Goal: Use online tool/utility: Utilize a website feature to perform a specific function

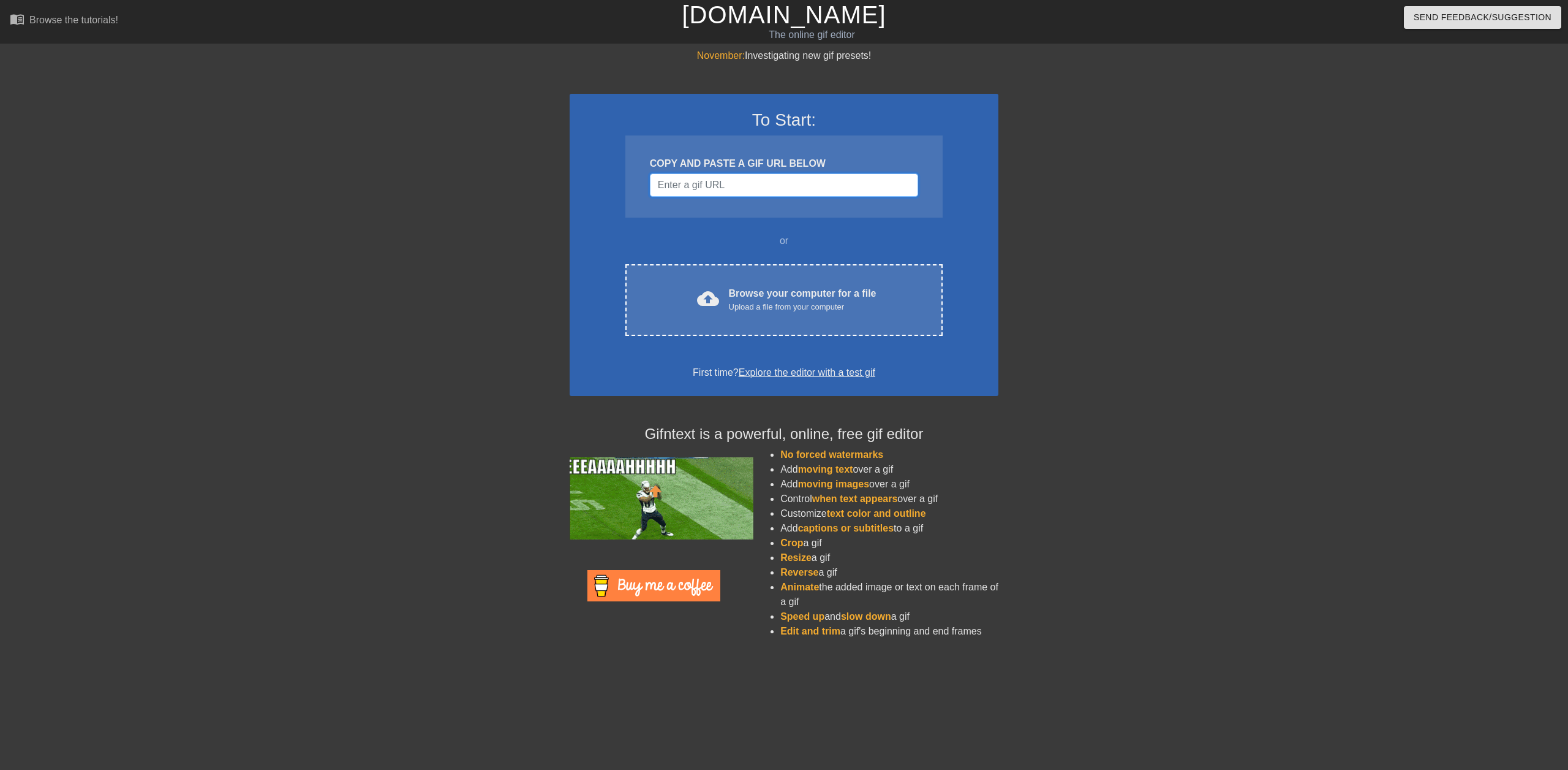
click at [745, 189] on input "Username" at bounding box center [784, 185] width 269 height 23
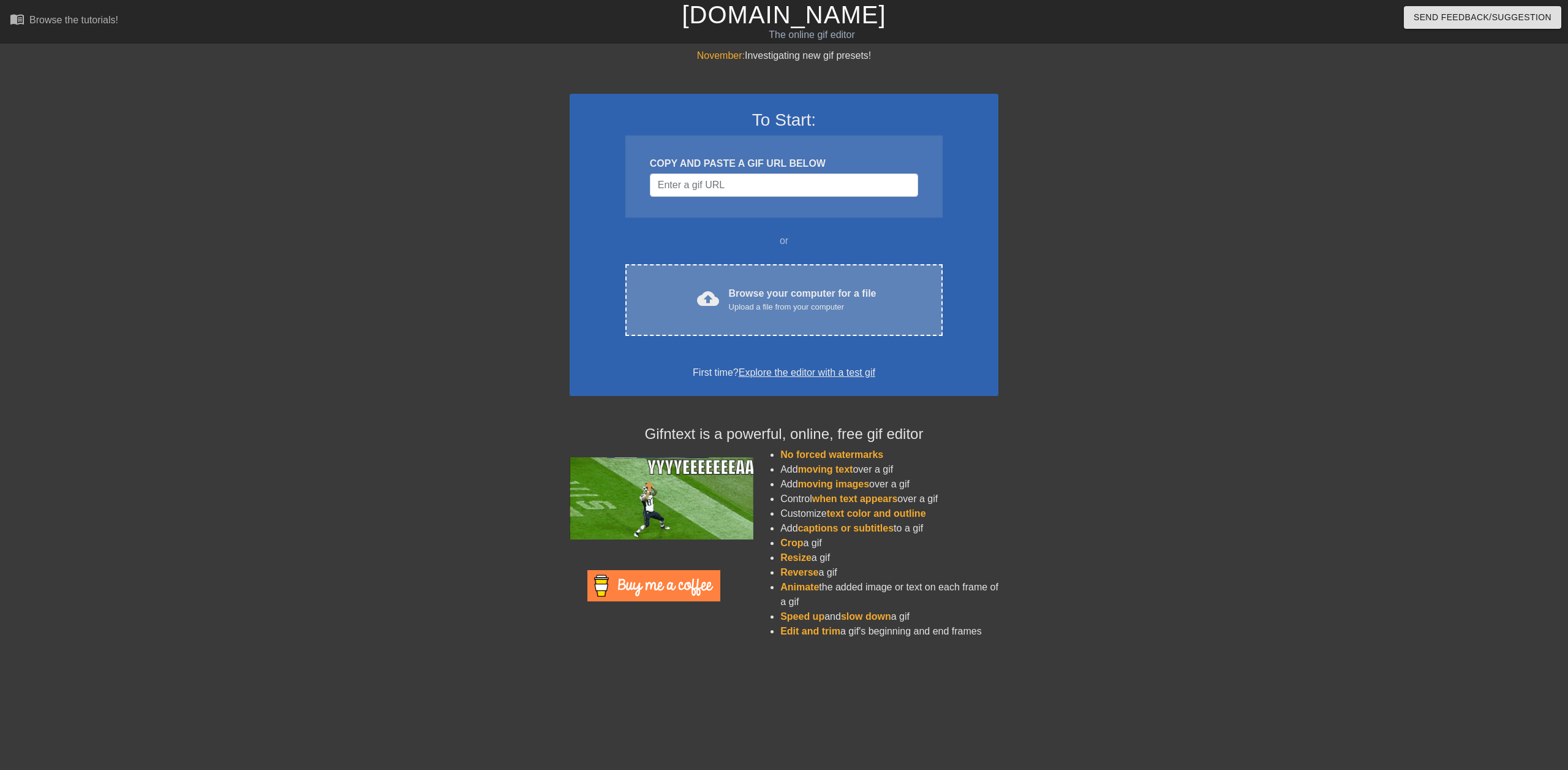
click at [785, 304] on div "Upload a file from your computer" at bounding box center [803, 307] width 148 height 12
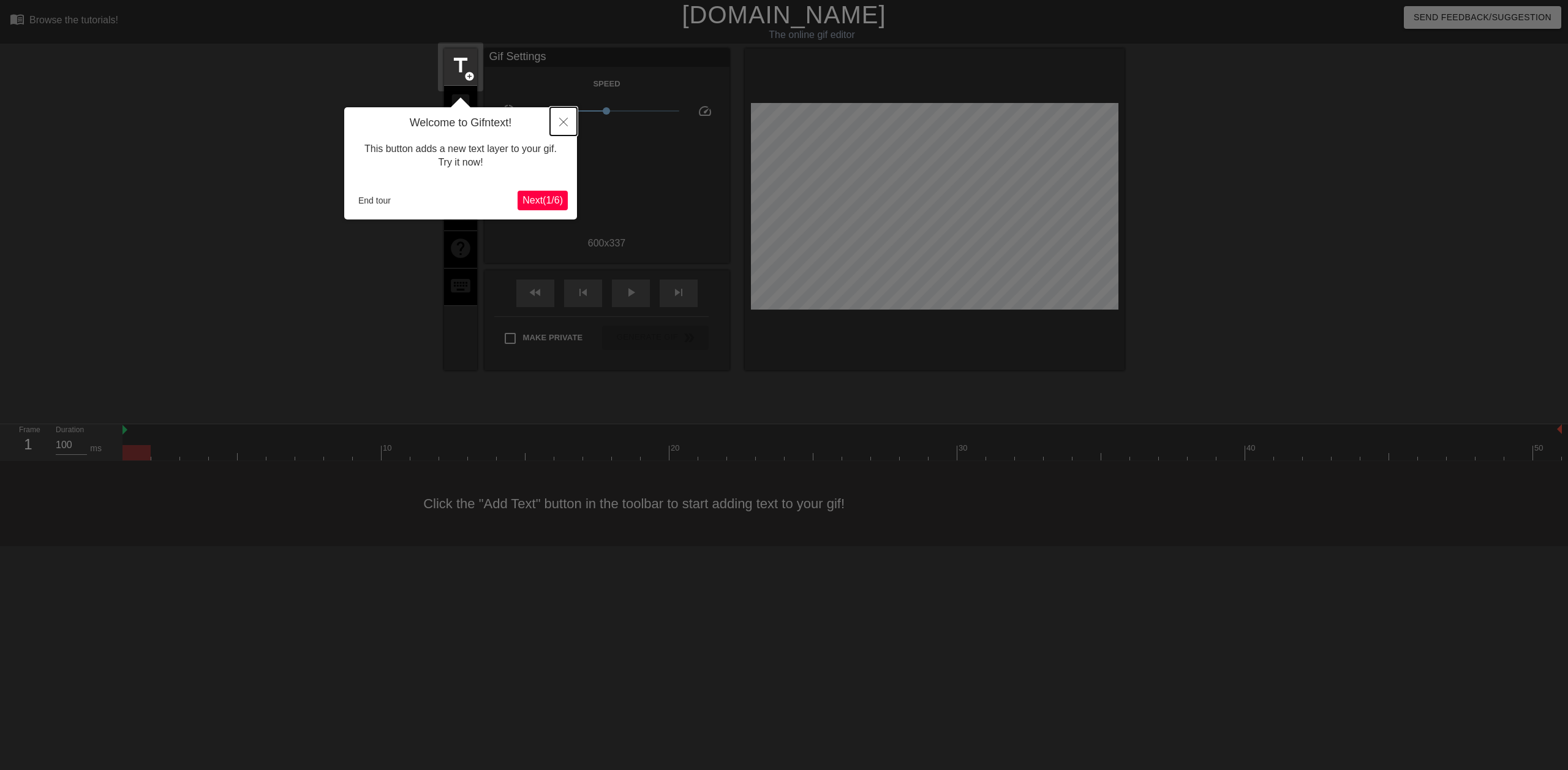
click at [560, 121] on icon "Close" at bounding box center [564, 122] width 8 height 8
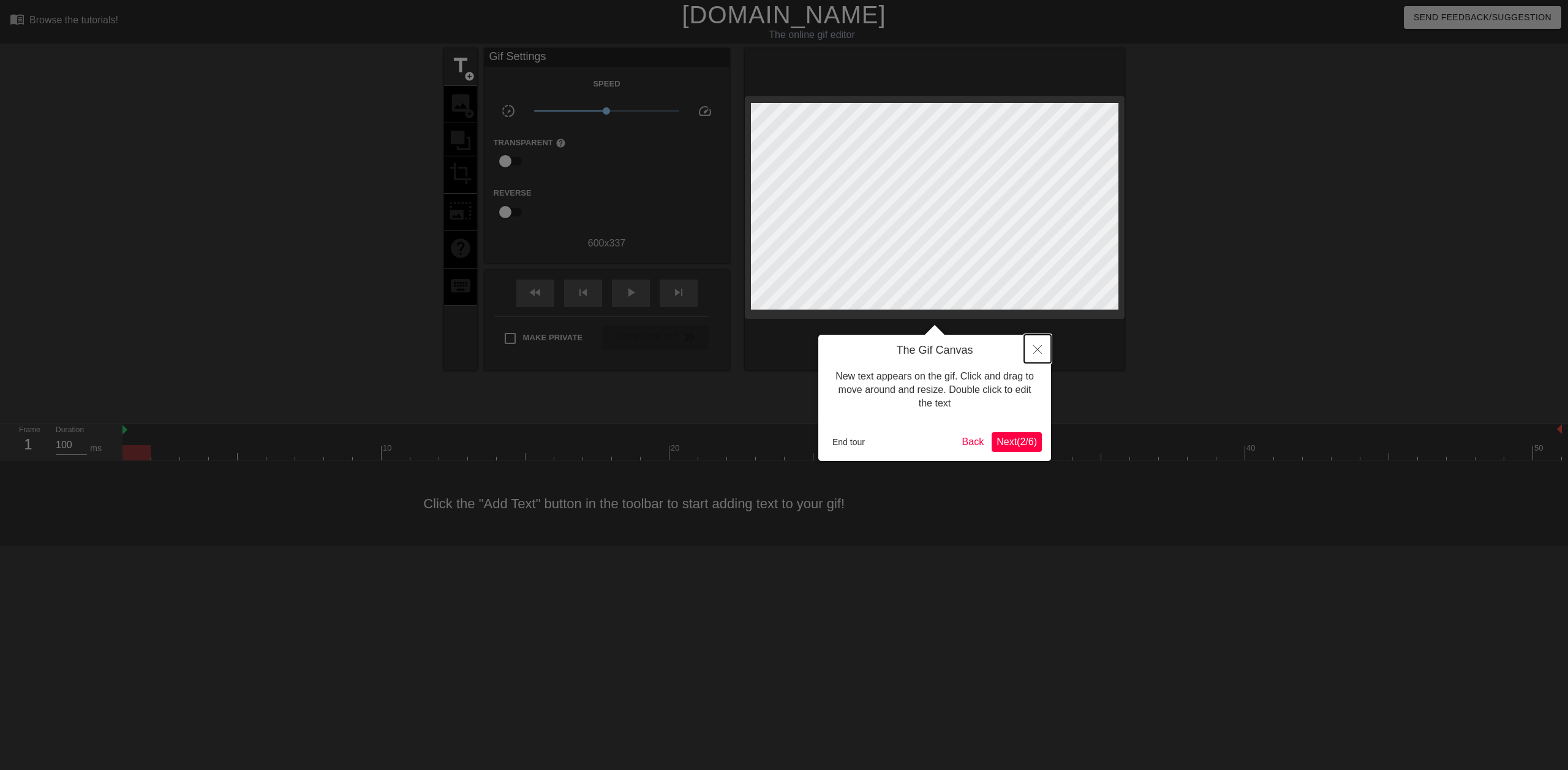
click at [1036, 354] on icon "Close" at bounding box center [1037, 349] width 8 height 8
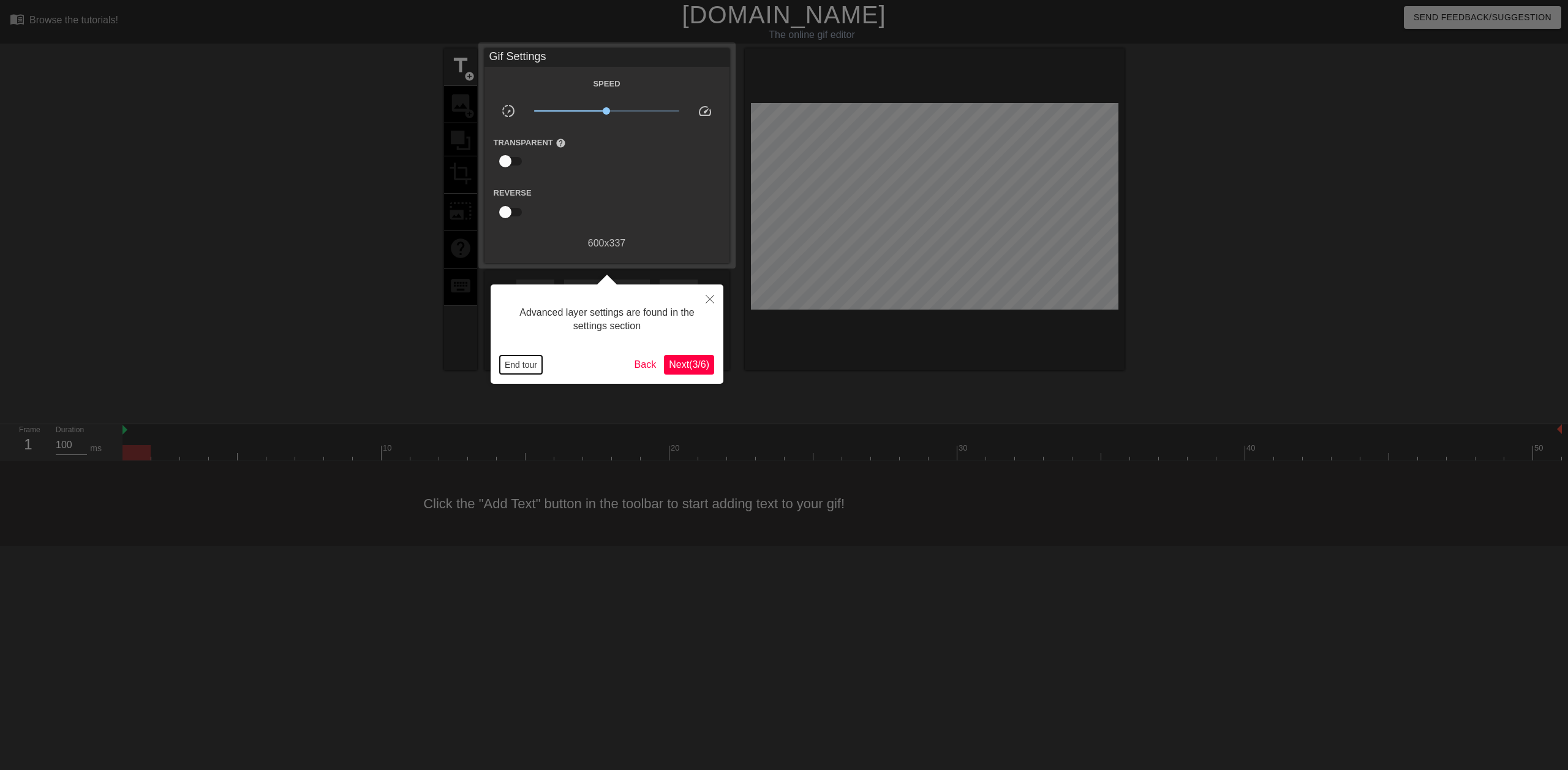
click at [508, 356] on button "End tour" at bounding box center [521, 365] width 42 height 18
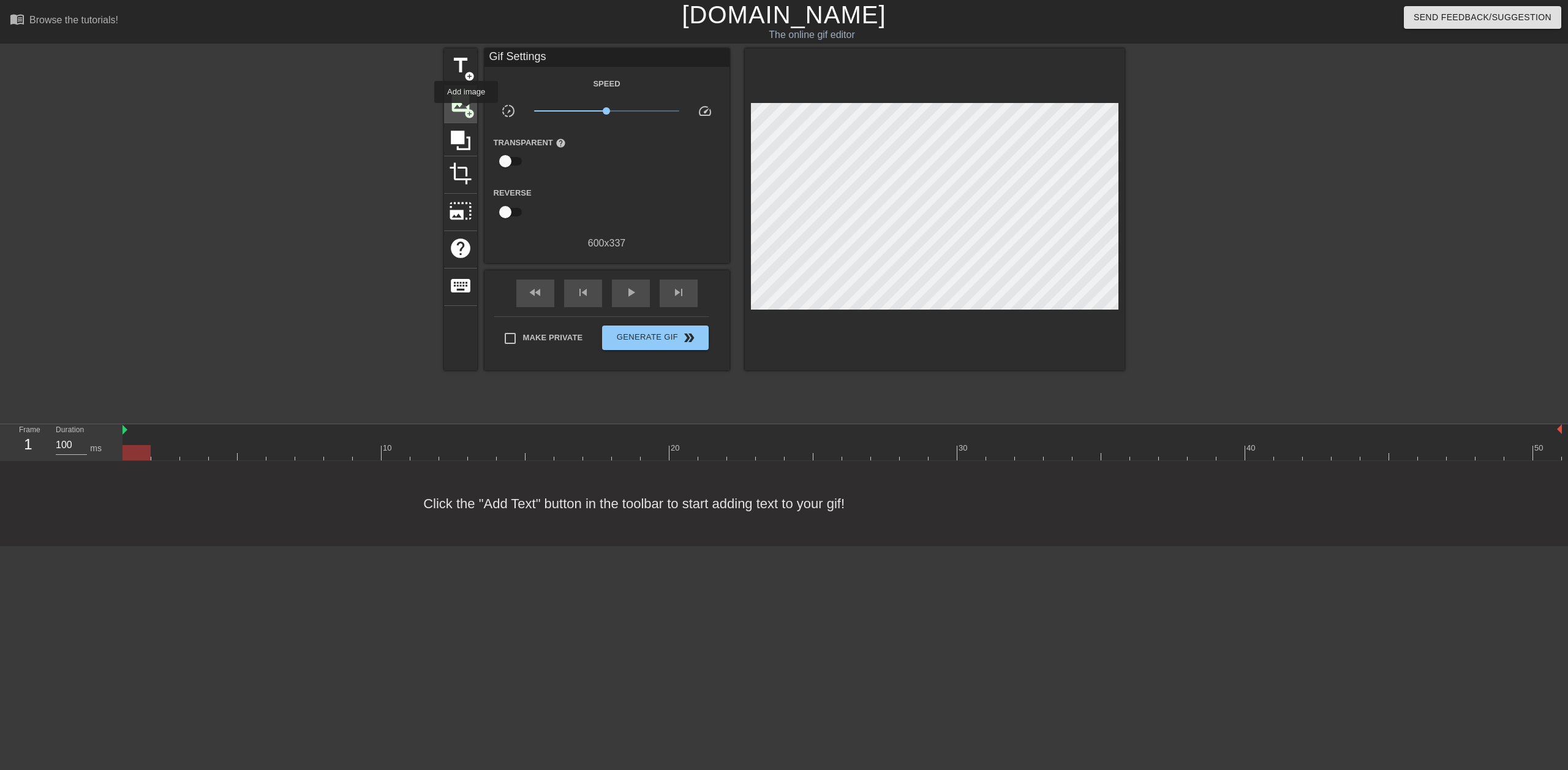
click at [466, 112] on span "add_circle" at bounding box center [469, 113] width 11 height 11
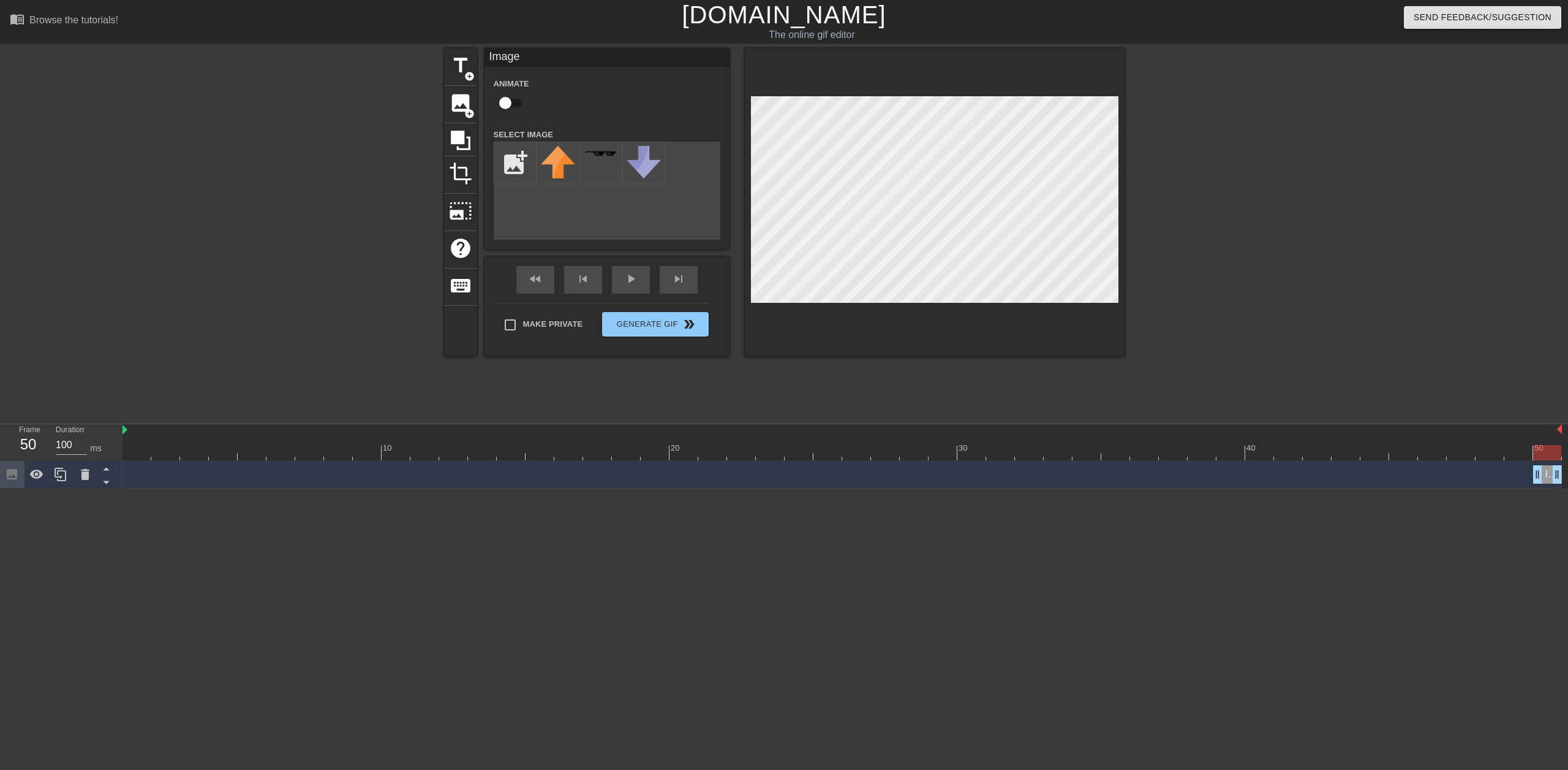
drag, startPoint x: 129, startPoint y: 476, endPoint x: 1566, endPoint y: 530, distance: 1438.0
click at [1566, 489] on html "menu_book Browse the tutorials! [DOMAIN_NAME] The online gif editor Send Feedba…" at bounding box center [784, 244] width 1568 height 489
click at [517, 159] on input "file" at bounding box center [515, 163] width 41 height 41
type input "C:\fakepath\Screenshot [DATE] 145019.jpg"
click at [567, 168] on img at bounding box center [558, 163] width 35 height 35
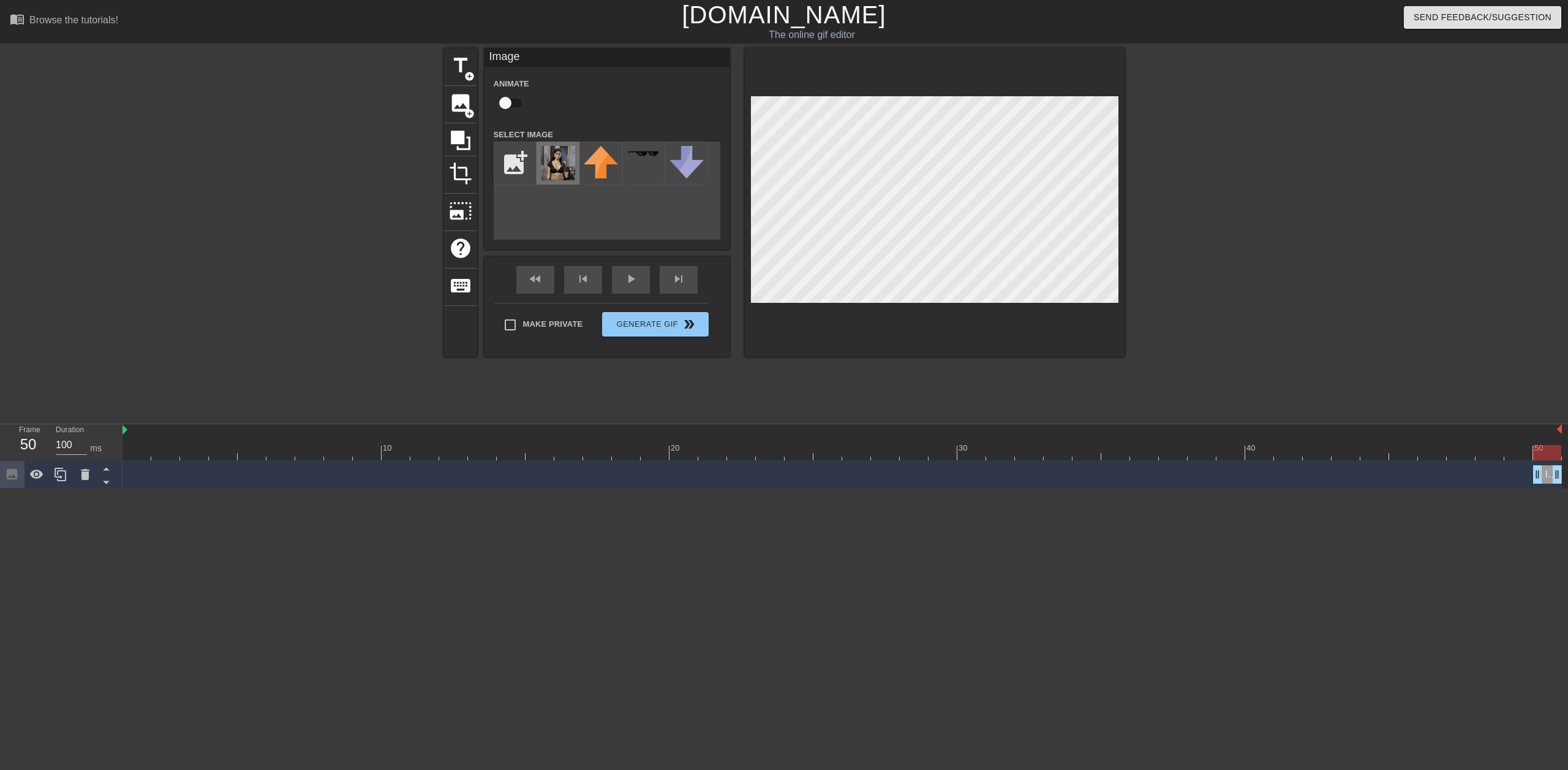
click at [567, 168] on img at bounding box center [558, 163] width 35 height 35
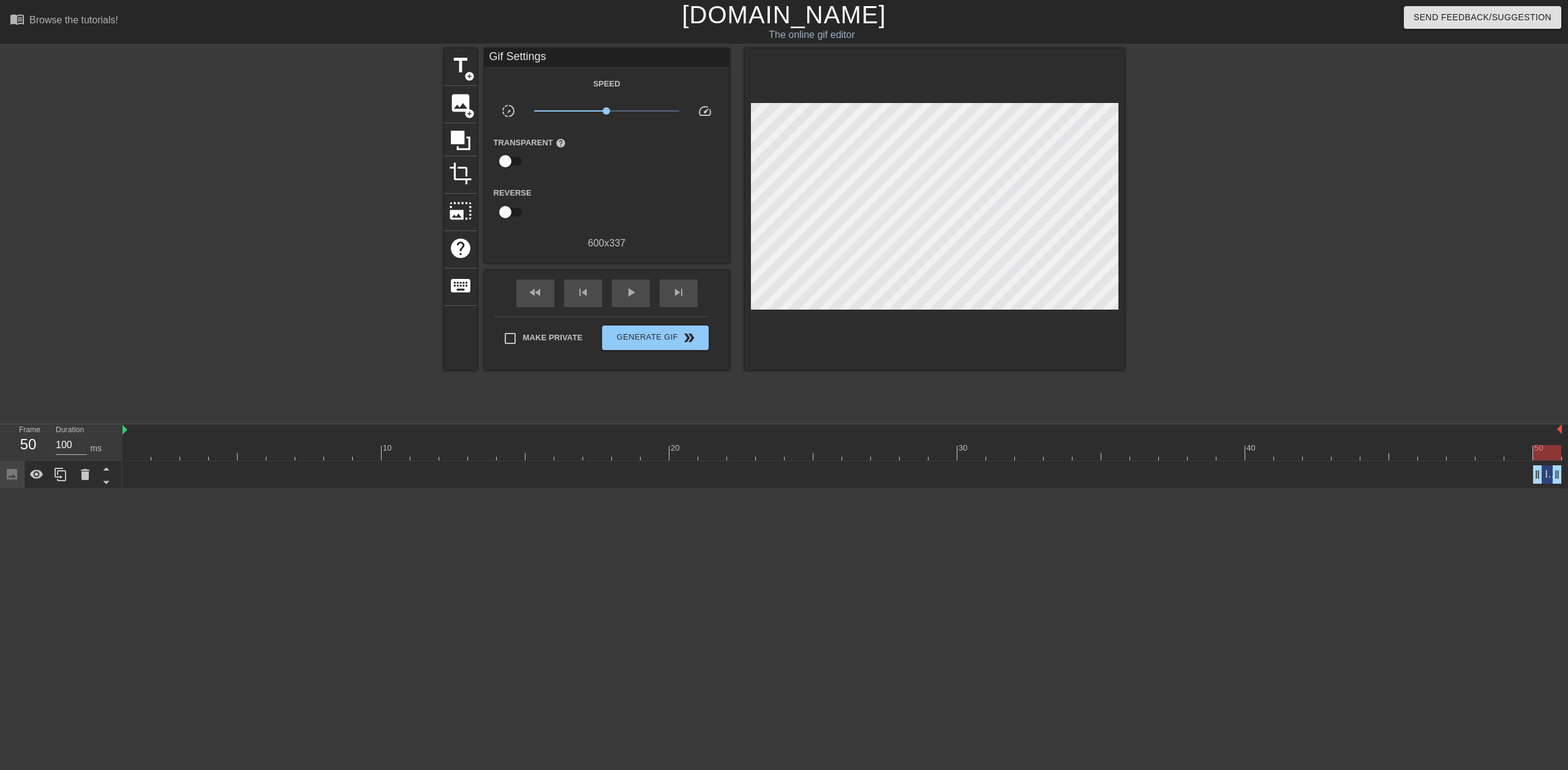
click at [1156, 414] on div at bounding box center [1232, 232] width 183 height 368
click at [561, 339] on span "Make Private" at bounding box center [553, 337] width 60 height 12
click at [523, 339] on input "Make Private" at bounding box center [510, 338] width 26 height 26
checkbox input "true"
click at [643, 338] on span "Generate Gif double_arrow" at bounding box center [655, 337] width 96 height 15
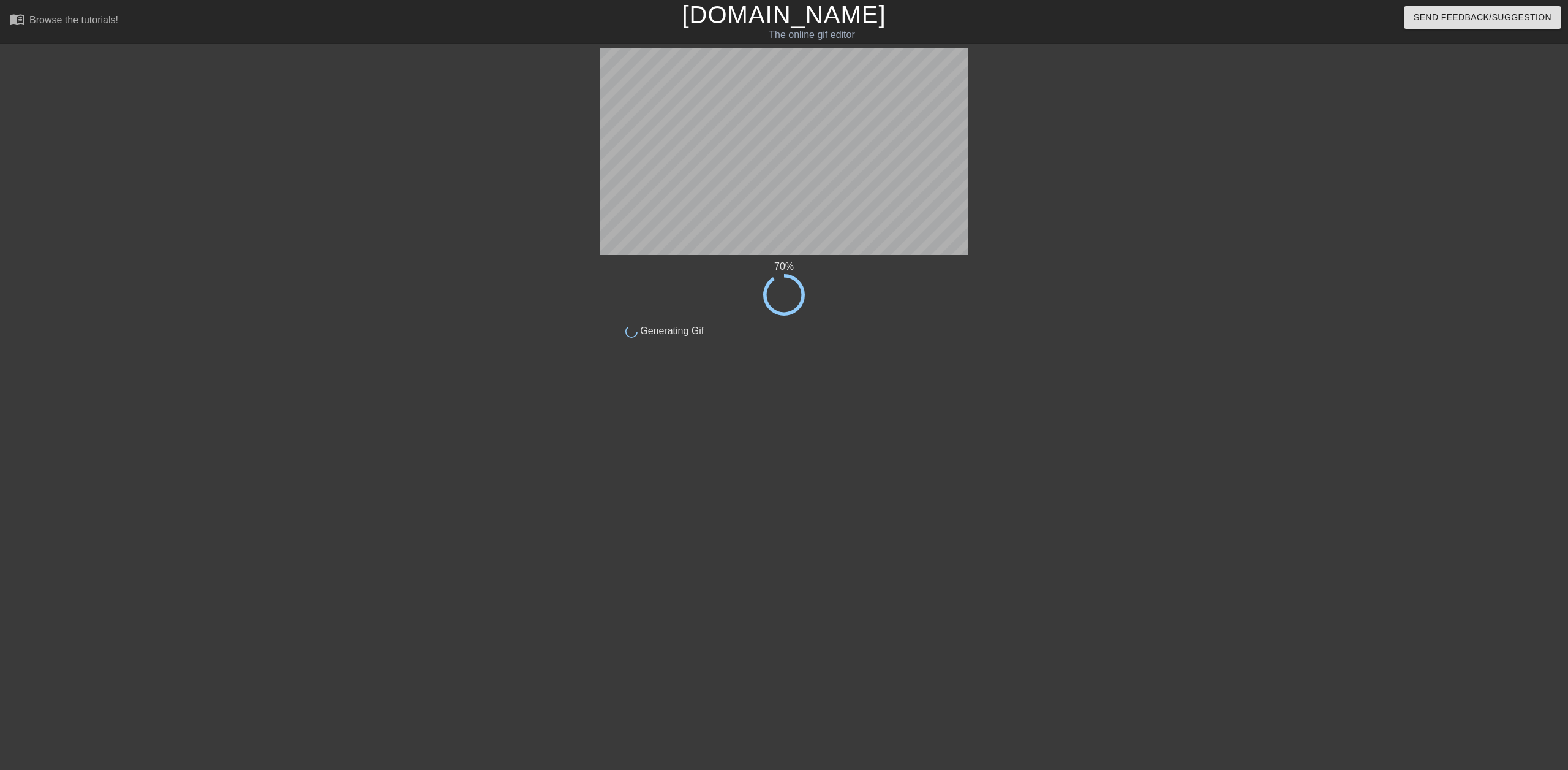
click at [963, 422] on html "menu_book Browse the tutorials! [DOMAIN_NAME] The online gif editor Send Feedba…" at bounding box center [784, 211] width 1568 height 422
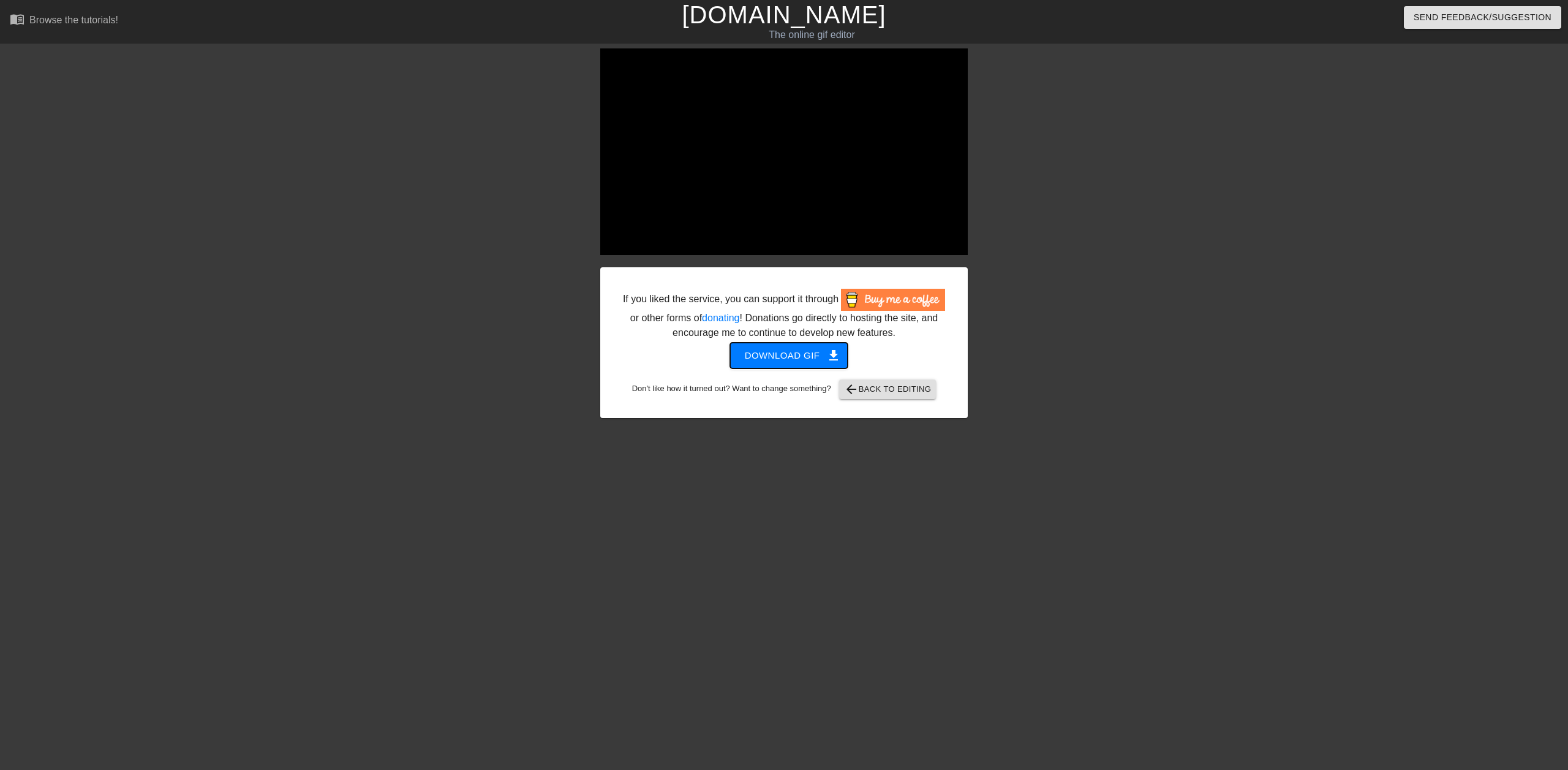
click at [819, 358] on span "Download gif get_app" at bounding box center [789, 355] width 88 height 16
click at [860, 390] on span "arrow_back Back to Editing" at bounding box center [888, 390] width 88 height 15
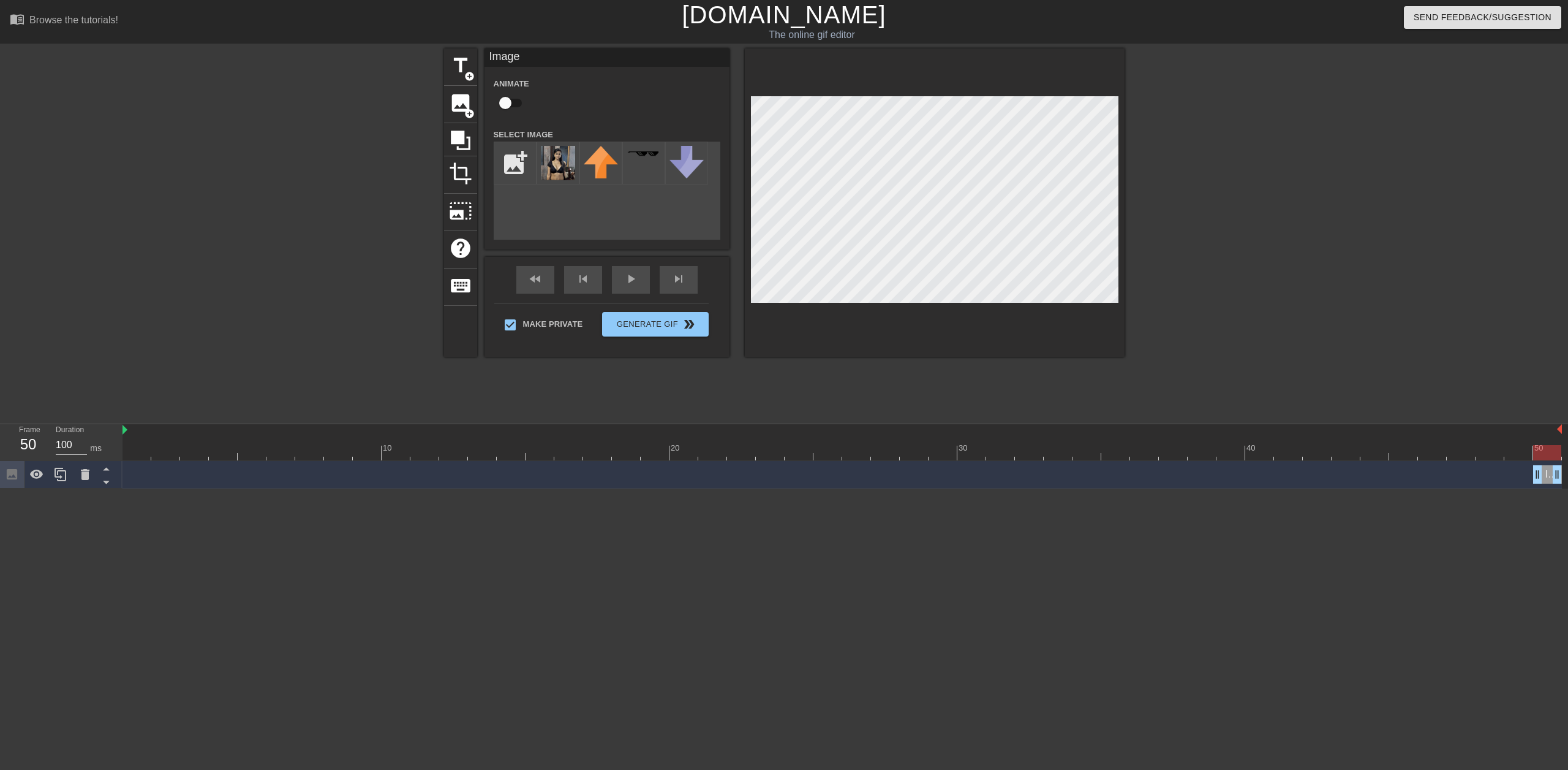
click at [1036, 309] on div at bounding box center [935, 203] width 380 height 308
drag, startPoint x: 551, startPoint y: 165, endPoint x: 532, endPoint y: 215, distance: 53.5
click at [532, 215] on div "add_photo_alternate" at bounding box center [607, 190] width 226 height 98
